Goal: Task Accomplishment & Management: Use online tool/utility

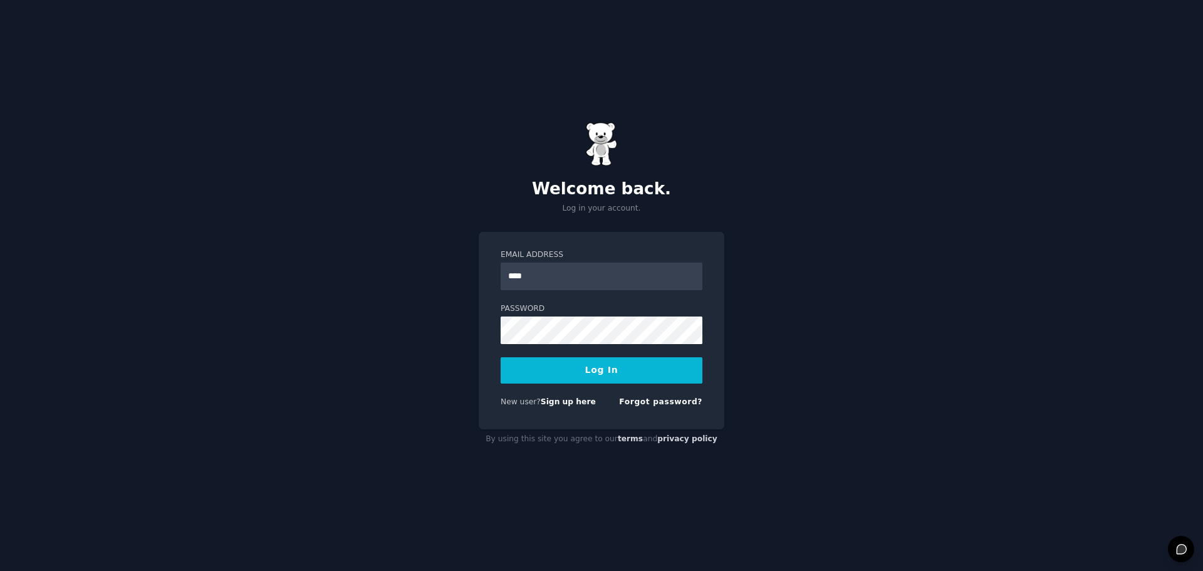
type input "**********"
click at [501, 357] on button "Log In" at bounding box center [602, 370] width 202 height 26
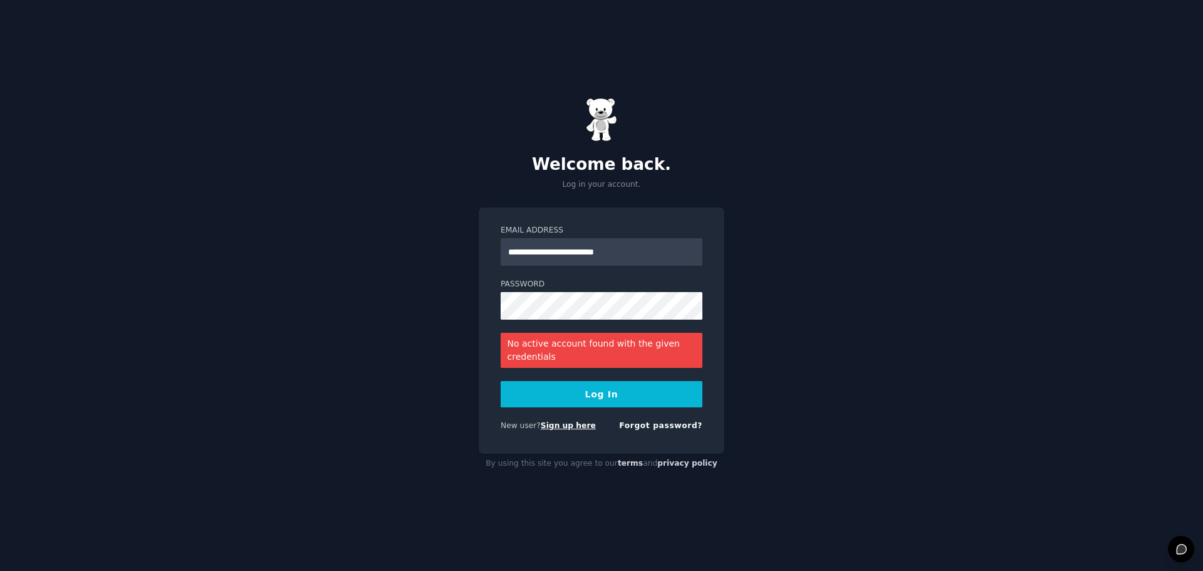
click at [559, 424] on link "Sign up here" at bounding box center [568, 425] width 55 height 9
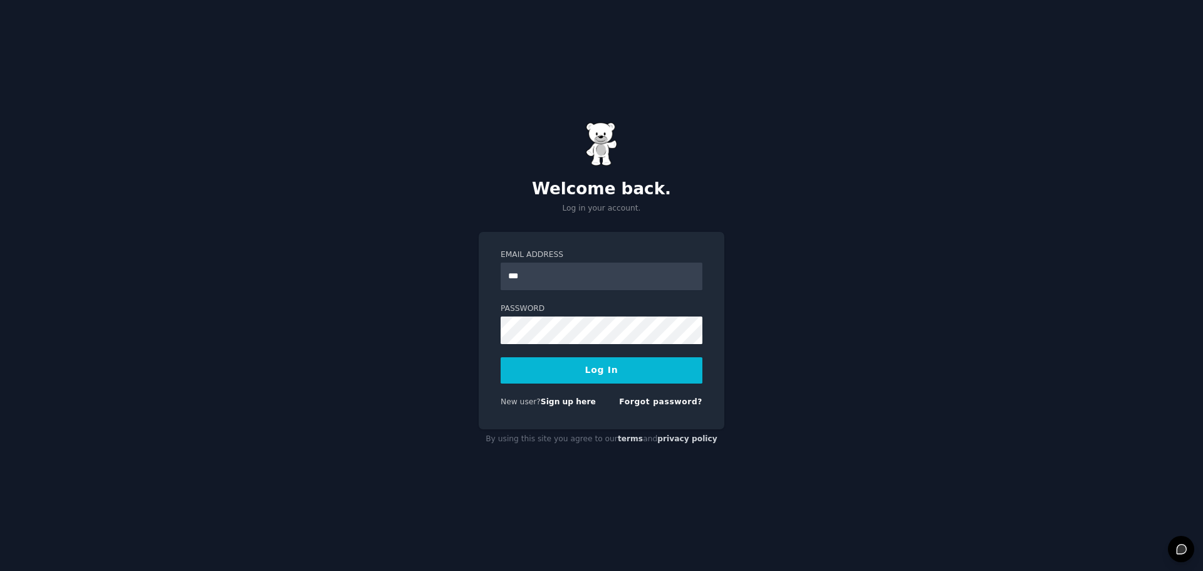
type input "**********"
click at [501, 357] on button "Log In" at bounding box center [602, 370] width 202 height 26
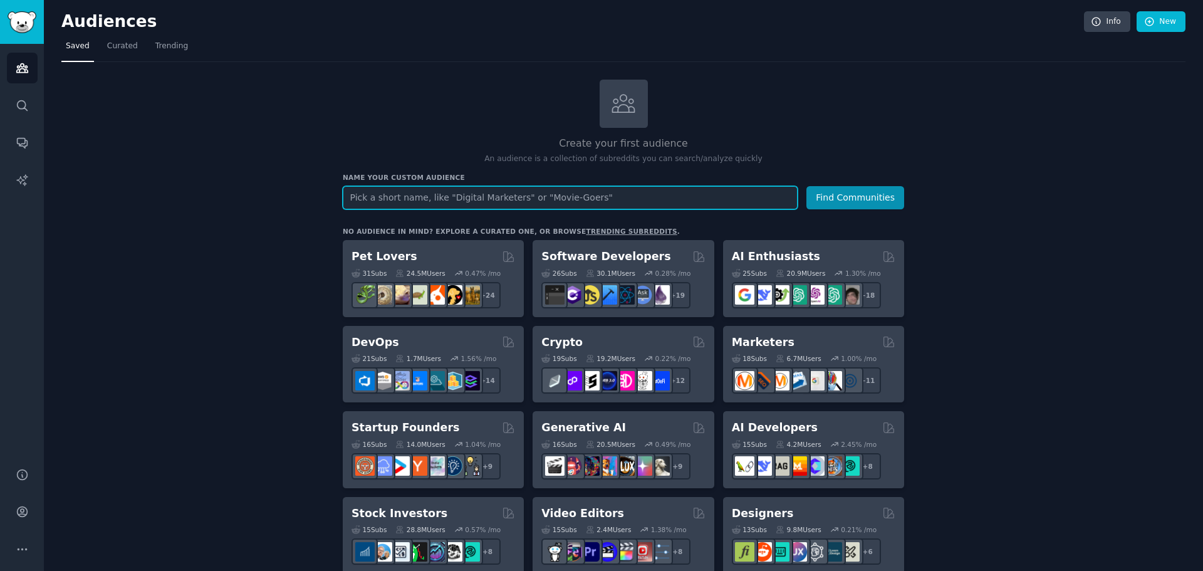
click at [457, 202] on input "text" at bounding box center [570, 197] width 455 height 23
type input "music"
click at [807, 186] on button "Find Communities" at bounding box center [856, 197] width 98 height 23
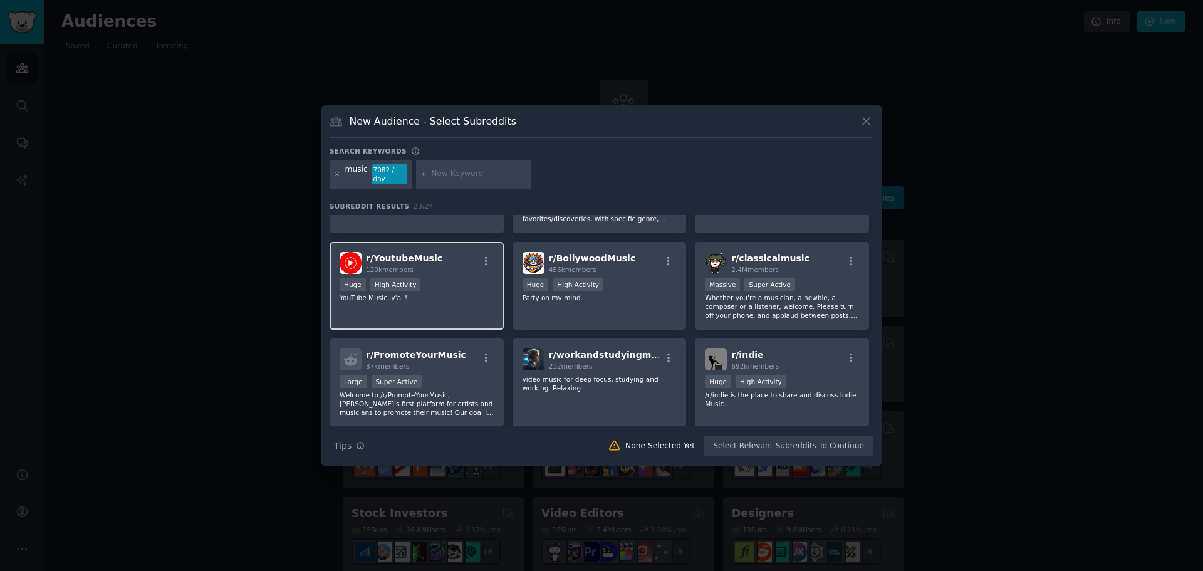
scroll to position [167, 0]
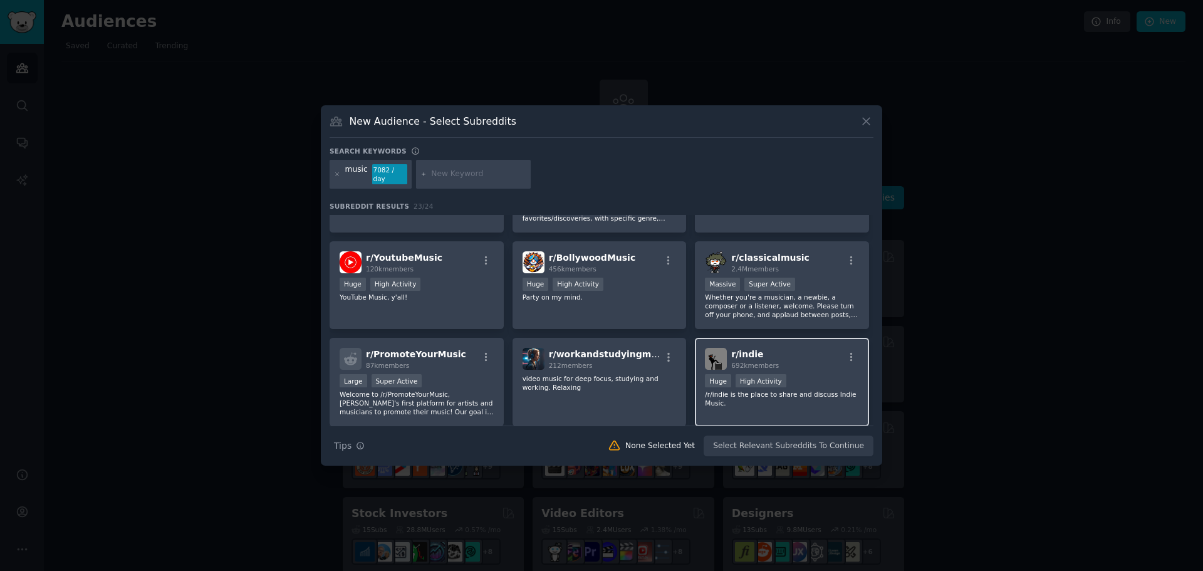
click at [791, 356] on div "r/ indie 692k members" at bounding box center [782, 359] width 154 height 22
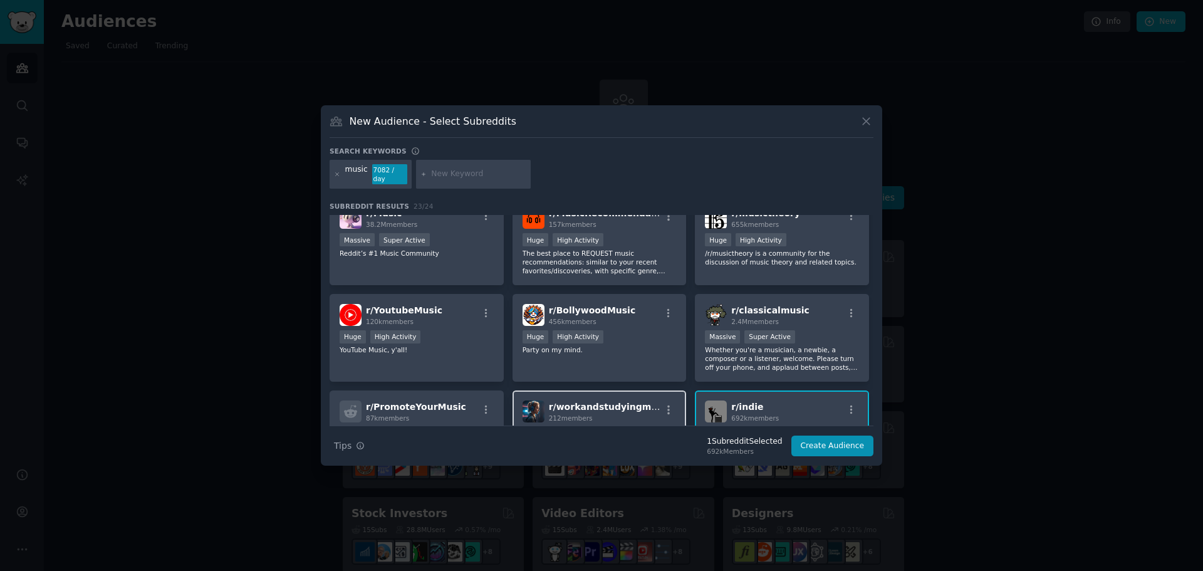
scroll to position [0, 0]
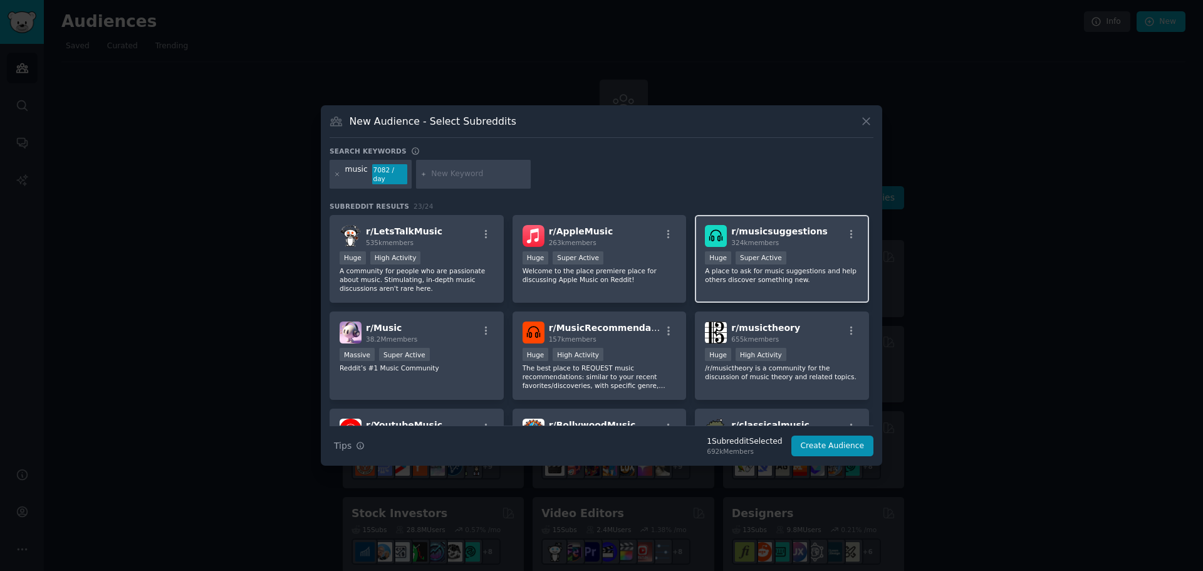
click at [790, 238] on div "324k members" at bounding box center [779, 242] width 97 height 9
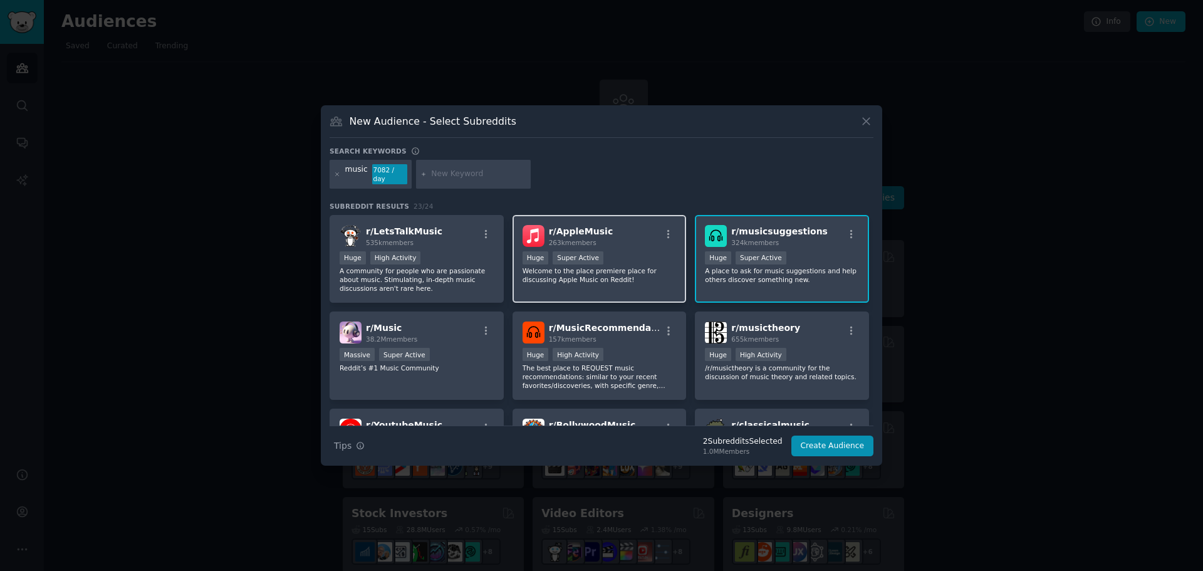
click at [594, 266] on p "Welcome to the place premiere place for discussing Apple Music on Reddit!" at bounding box center [600, 275] width 154 height 18
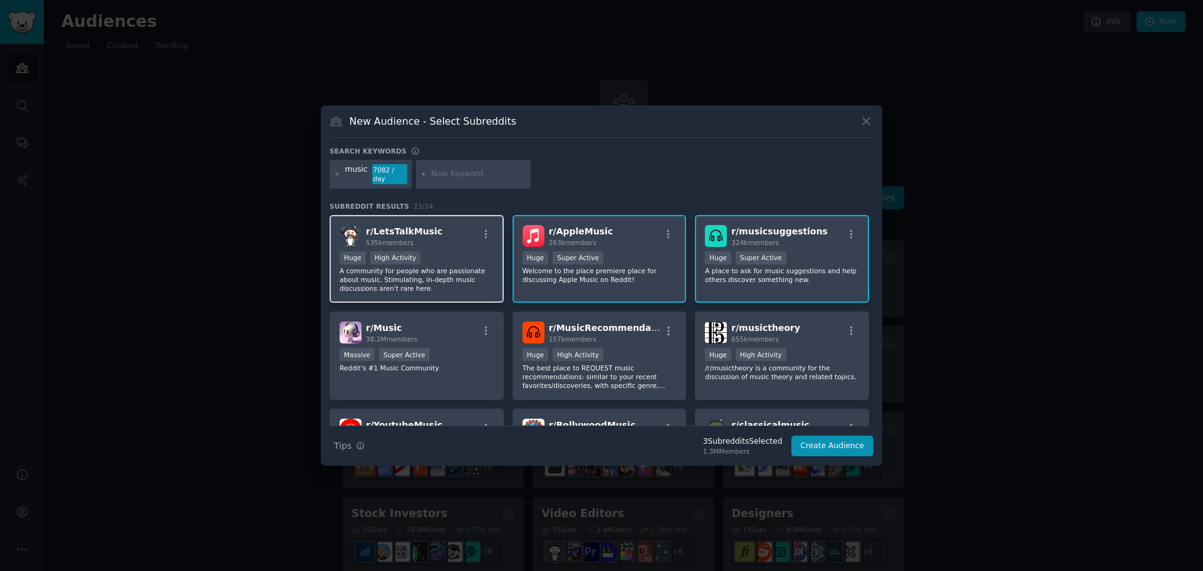
click at [469, 257] on div ">= 80th percentile for submissions / day Huge High Activity" at bounding box center [417, 259] width 154 height 16
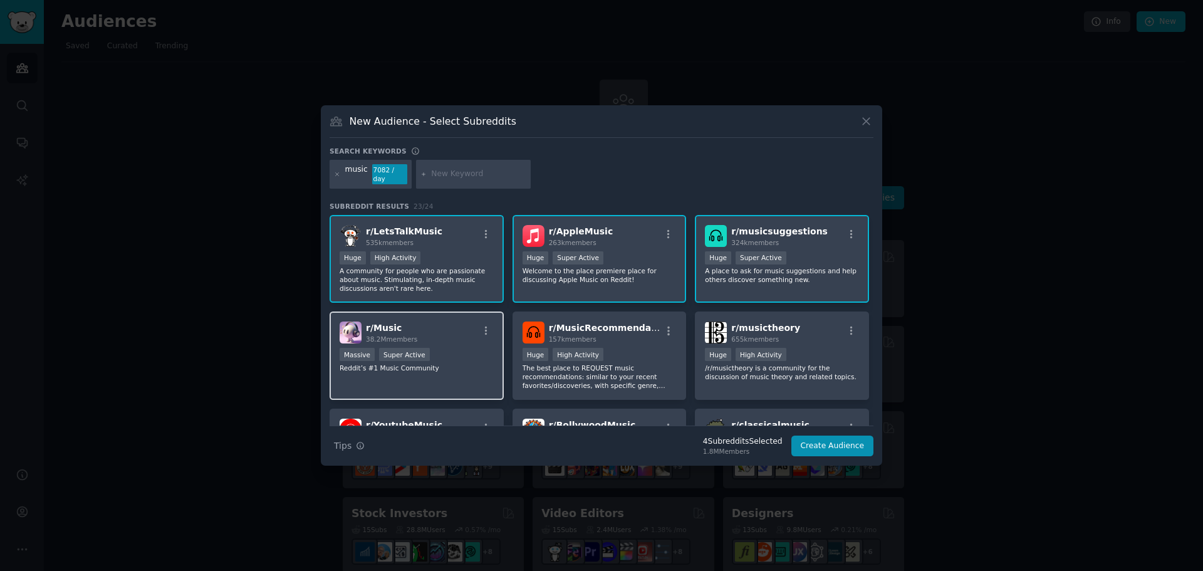
click at [441, 329] on div "r/ Music 38.2M members" at bounding box center [417, 333] width 154 height 22
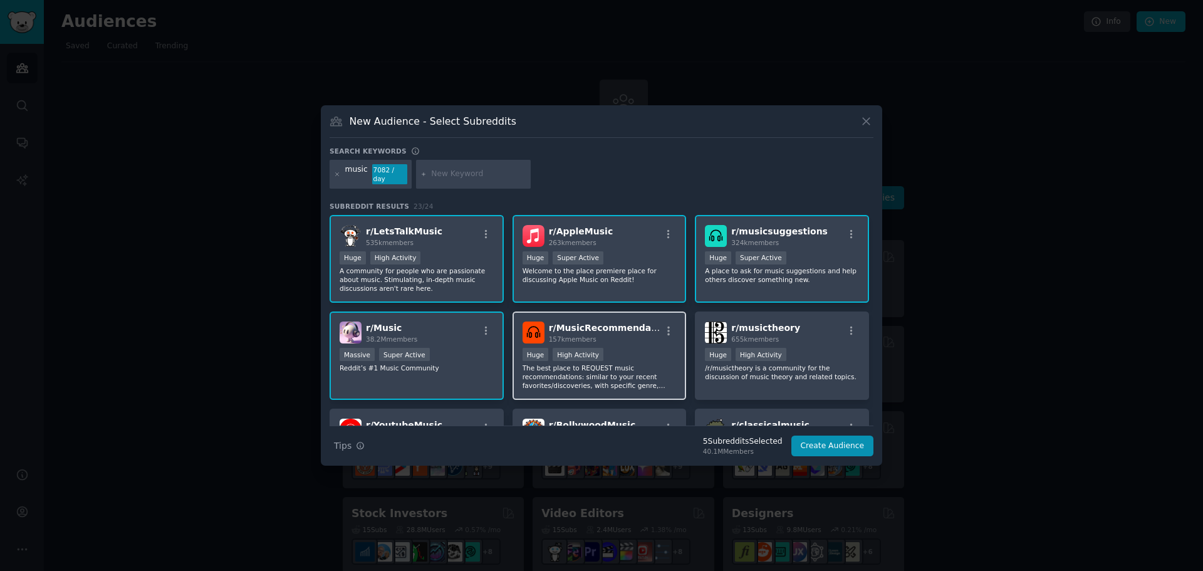
click at [602, 323] on span "r/ MusicRecommendations" at bounding box center [612, 328] width 127 height 10
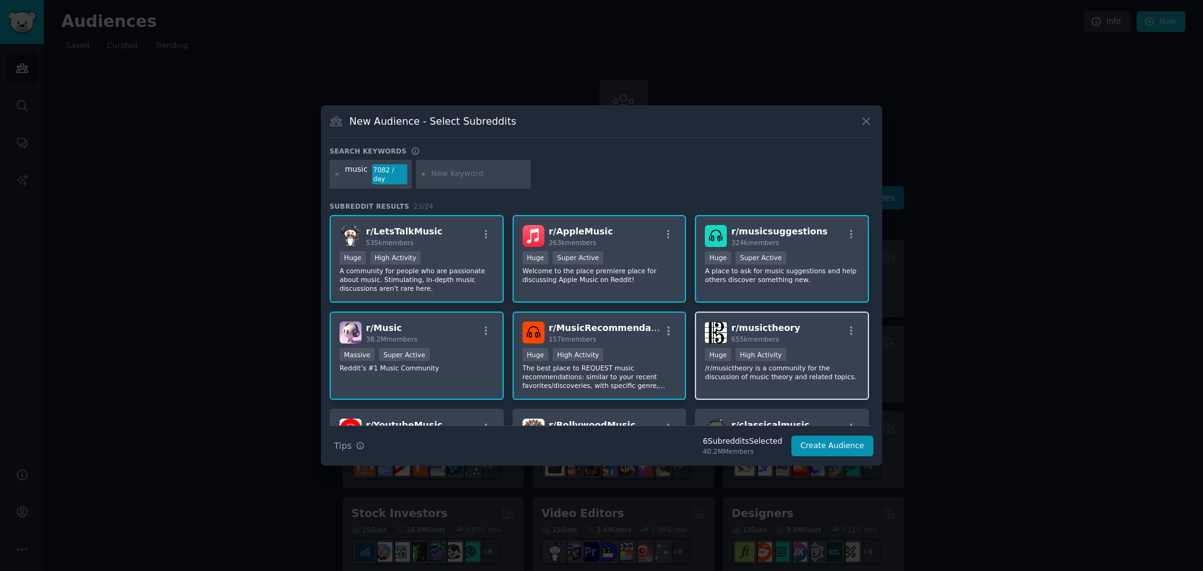
click at [791, 313] on div "r/ musictheory 655k members >= 80th percentile for submissions / day Huge High …" at bounding box center [782, 355] width 174 height 88
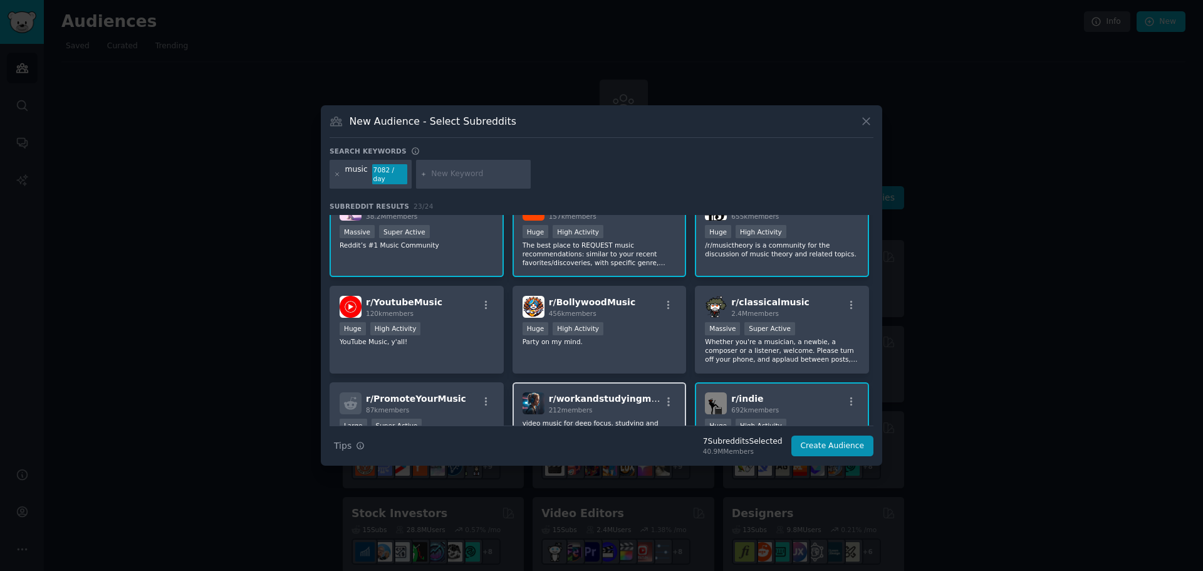
scroll to position [167, 0]
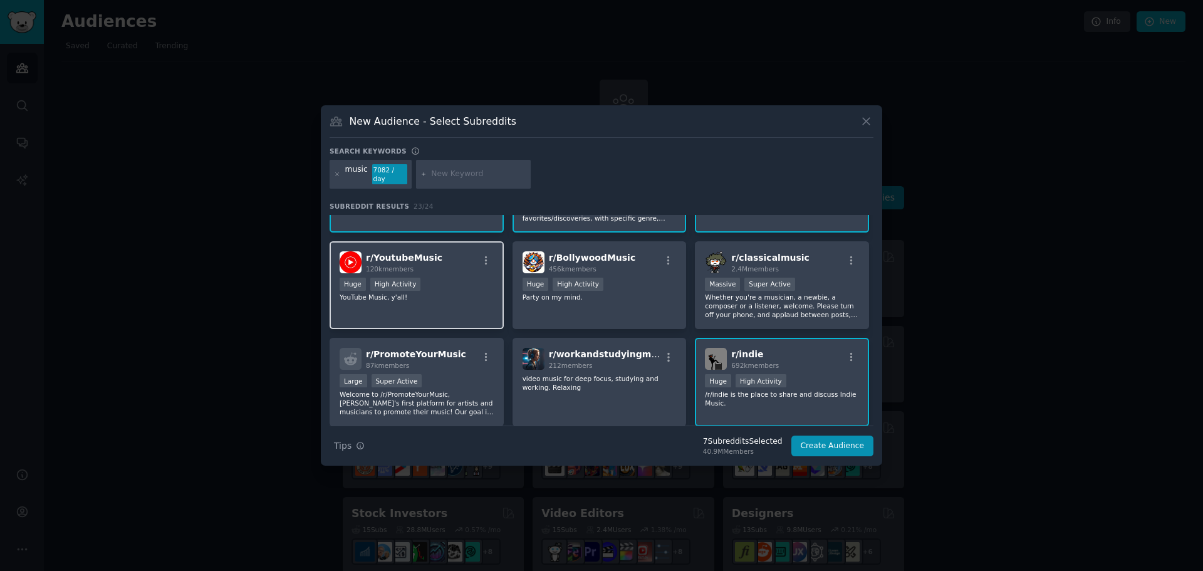
click at [377, 259] on h2 "r/ YoutubeMusic 120k members" at bounding box center [404, 262] width 76 height 22
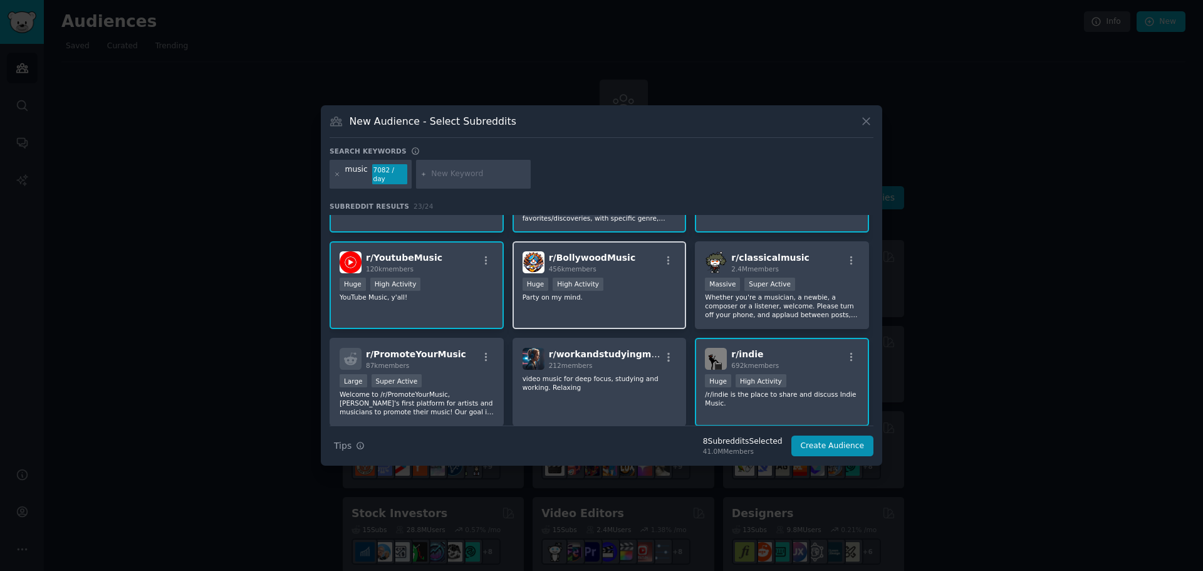
drag, startPoint x: 590, startPoint y: 248, endPoint x: 756, endPoint y: 266, distance: 166.5
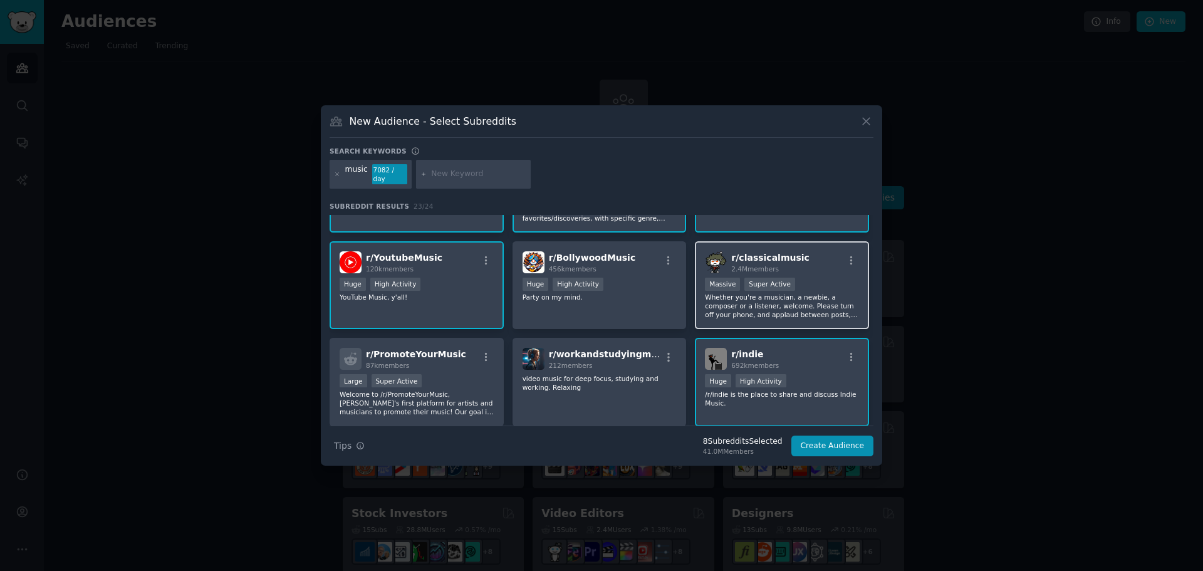
click at [592, 253] on span "r/ BollywoodMusic" at bounding box center [592, 258] width 87 height 10
click at [769, 266] on span "2.4M members" at bounding box center [755, 269] width 48 height 8
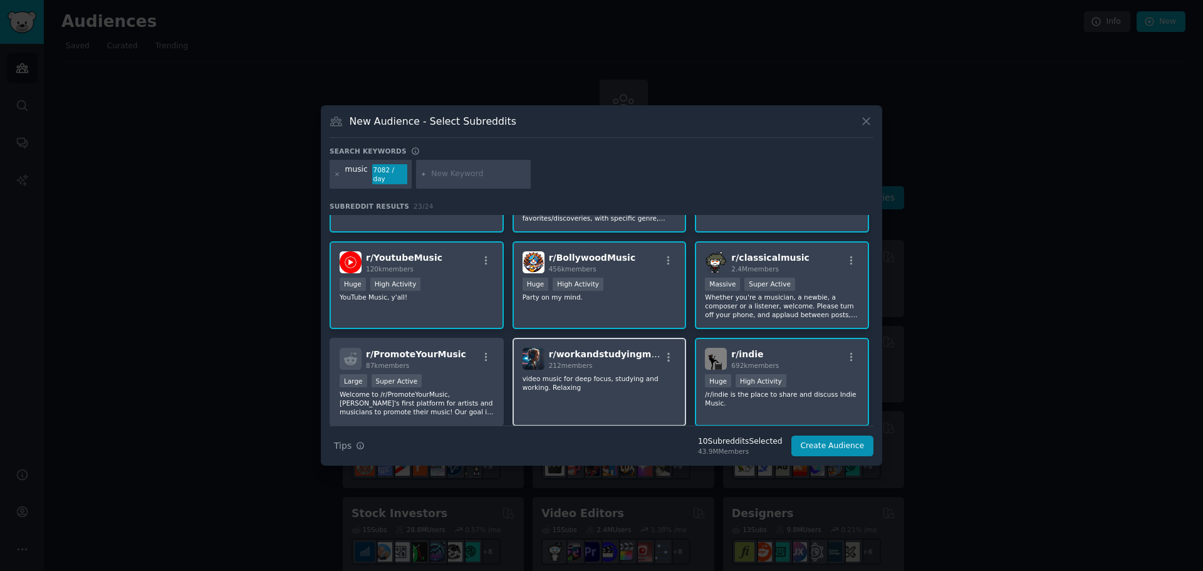
click at [547, 361] on div "r/ workandstudyingmusic 212 members" at bounding box center [600, 359] width 154 height 22
click at [397, 362] on span "87k members" at bounding box center [387, 366] width 43 height 8
click at [821, 441] on button "Create Audience" at bounding box center [833, 446] width 83 height 21
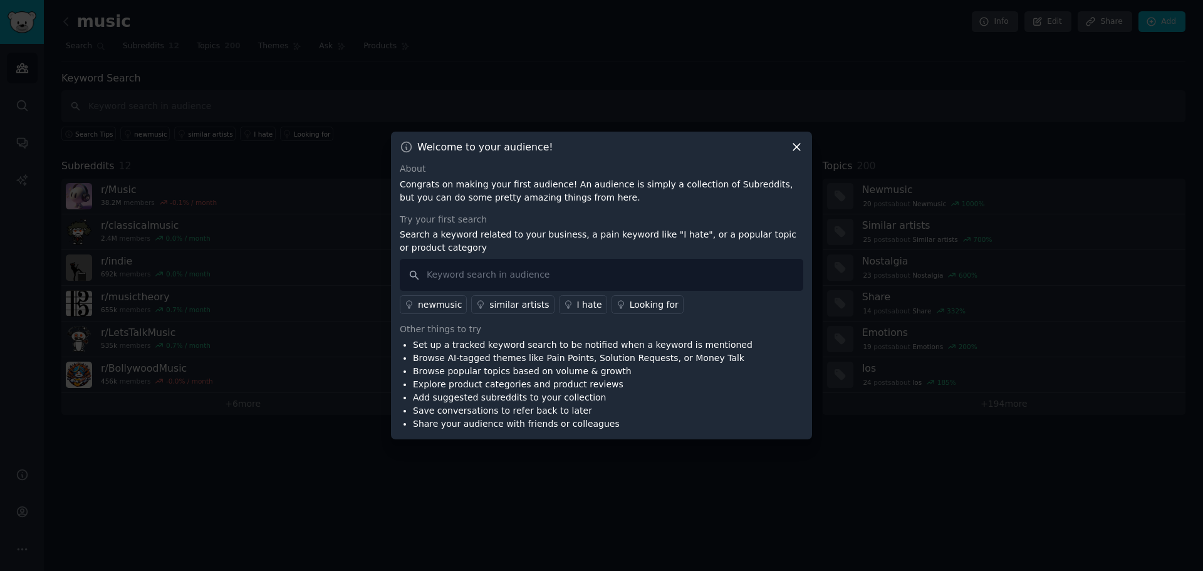
click at [794, 144] on icon at bounding box center [796, 146] width 13 height 13
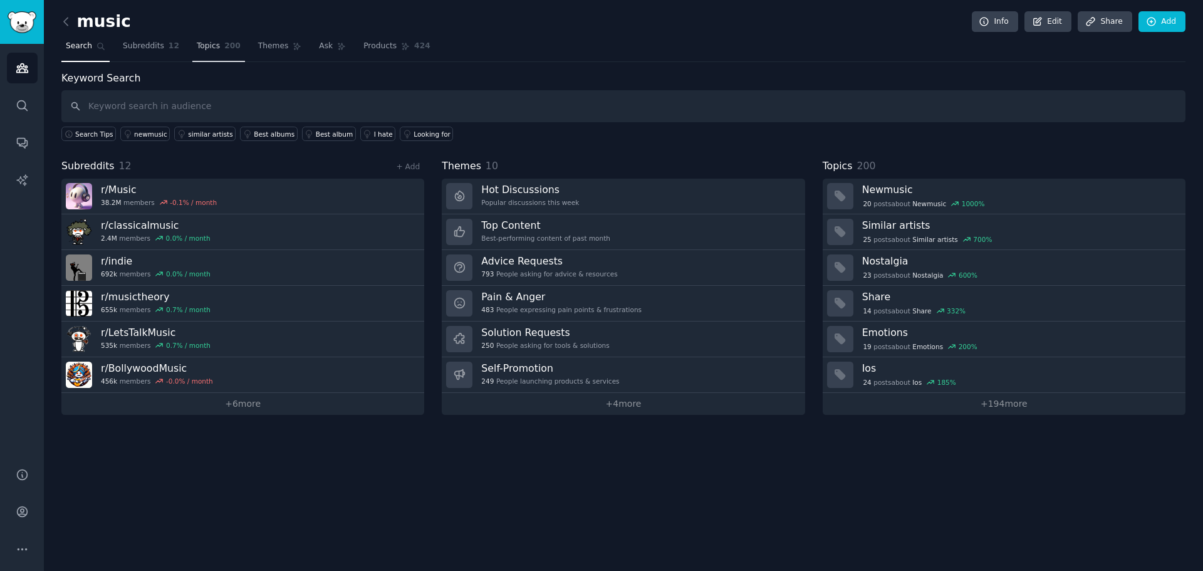
click at [224, 48] on span "200" at bounding box center [232, 46] width 16 height 11
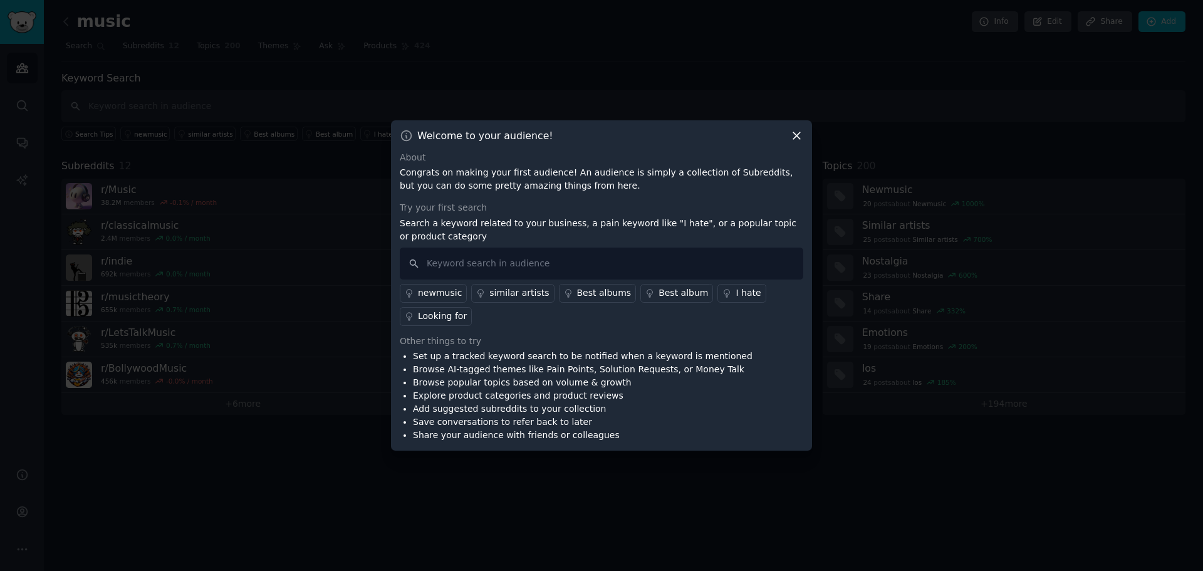
click at [791, 137] on icon at bounding box center [796, 135] width 13 height 13
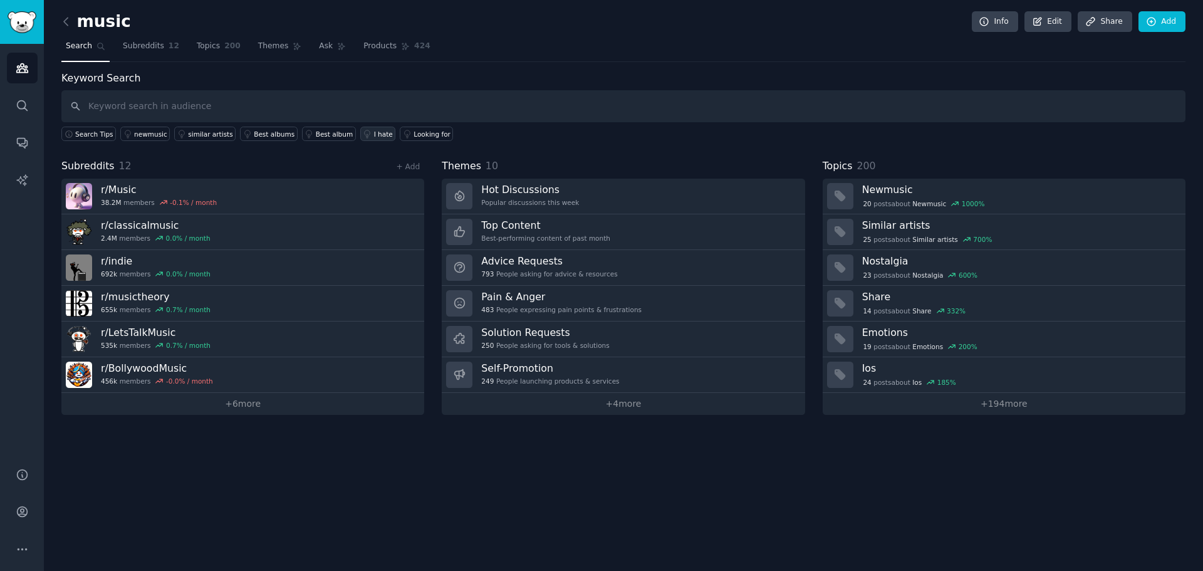
click at [374, 131] on div "I hate" at bounding box center [383, 134] width 19 height 9
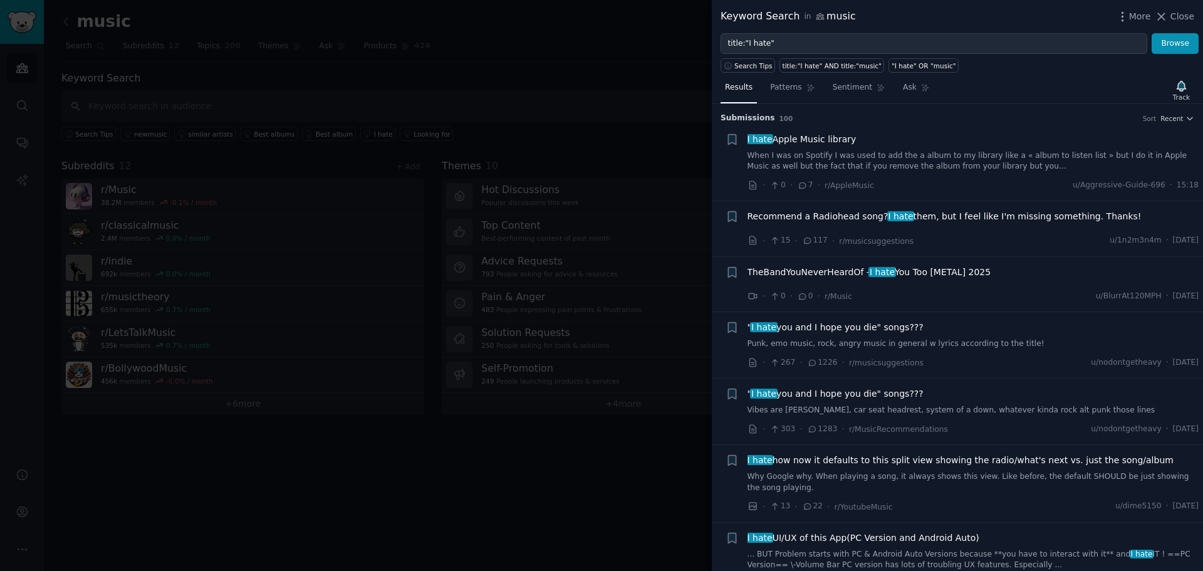
click at [1176, 18] on span "Close" at bounding box center [1183, 16] width 24 height 13
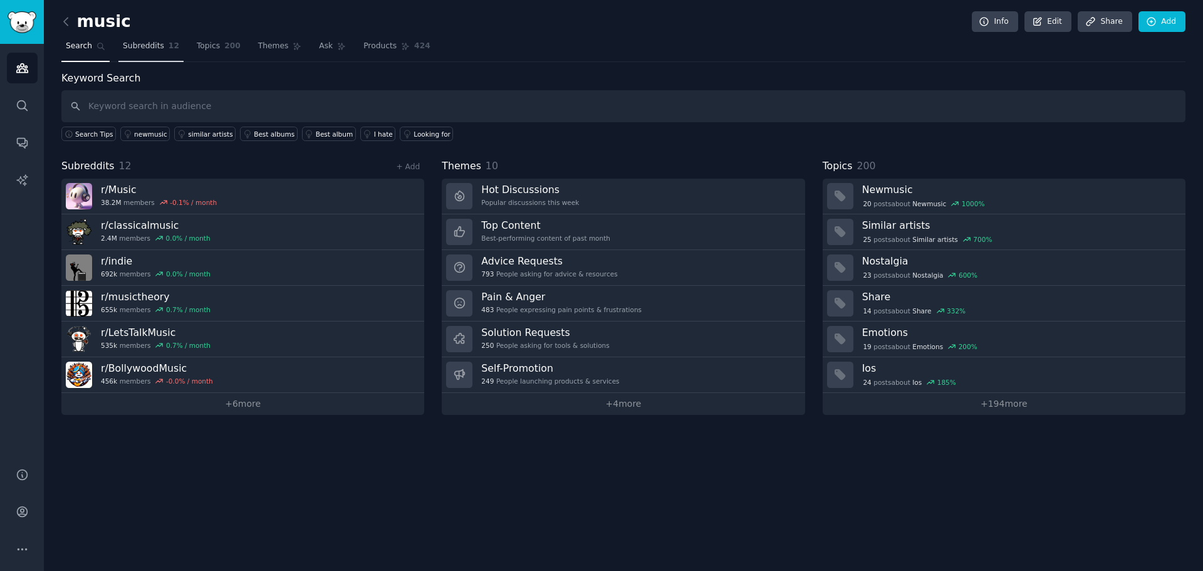
click at [149, 39] on link "Subreddits 12" at bounding box center [150, 49] width 65 height 26
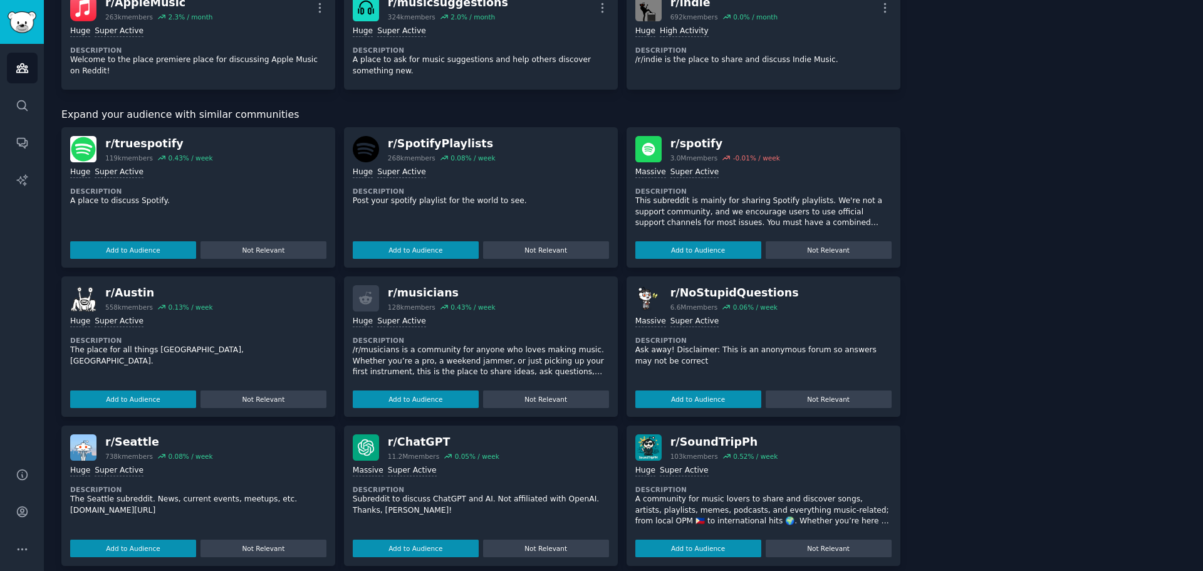
scroll to position [417, 0]
